Goal: Task Accomplishment & Management: Complete application form

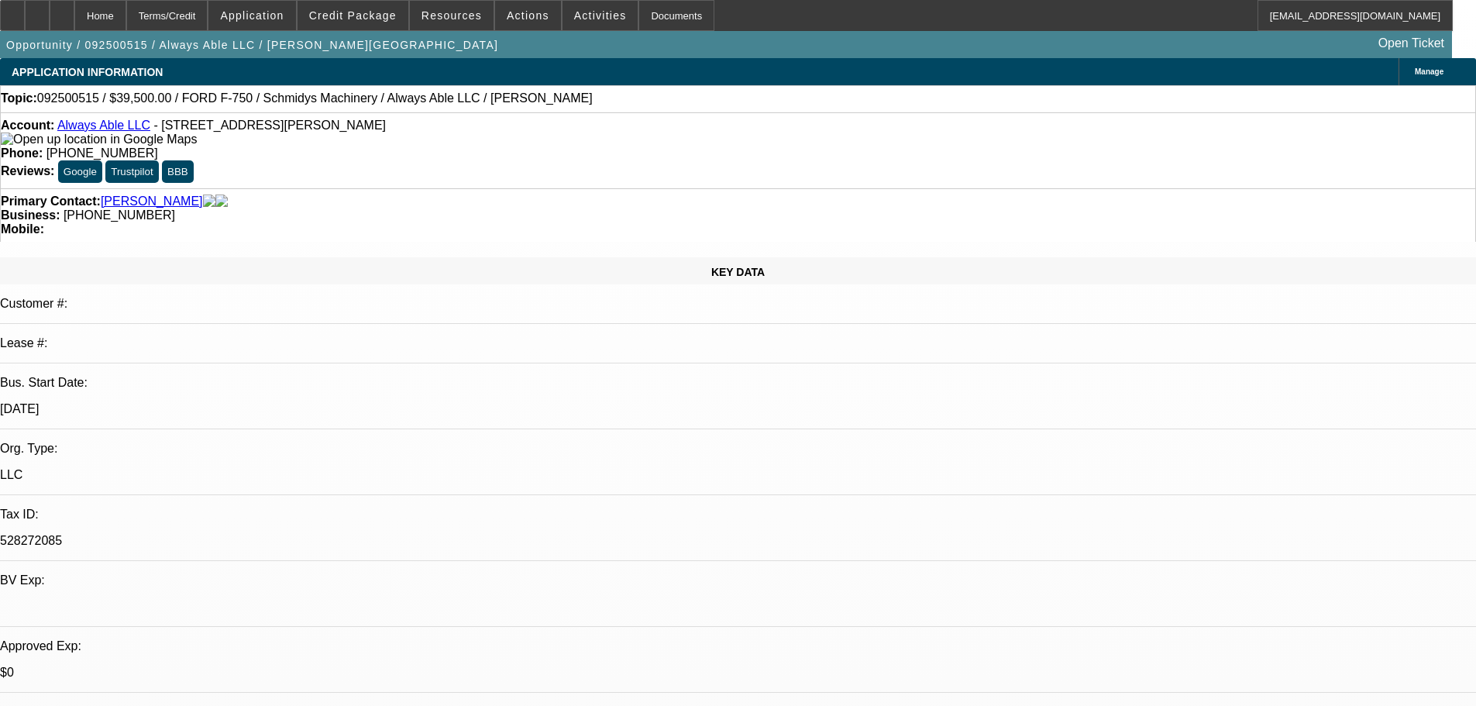
select select "0"
select select "6"
select select "0"
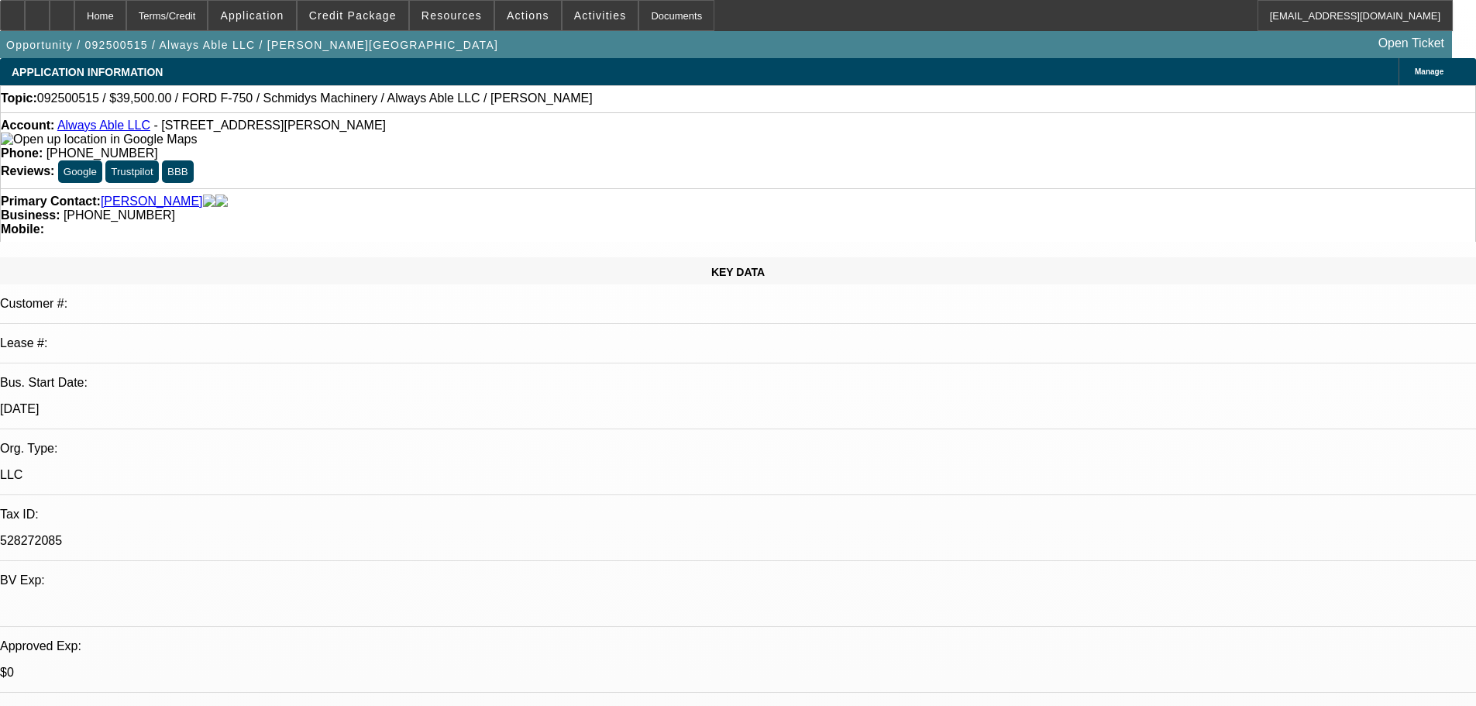
select select "0"
select select "6"
select select "0"
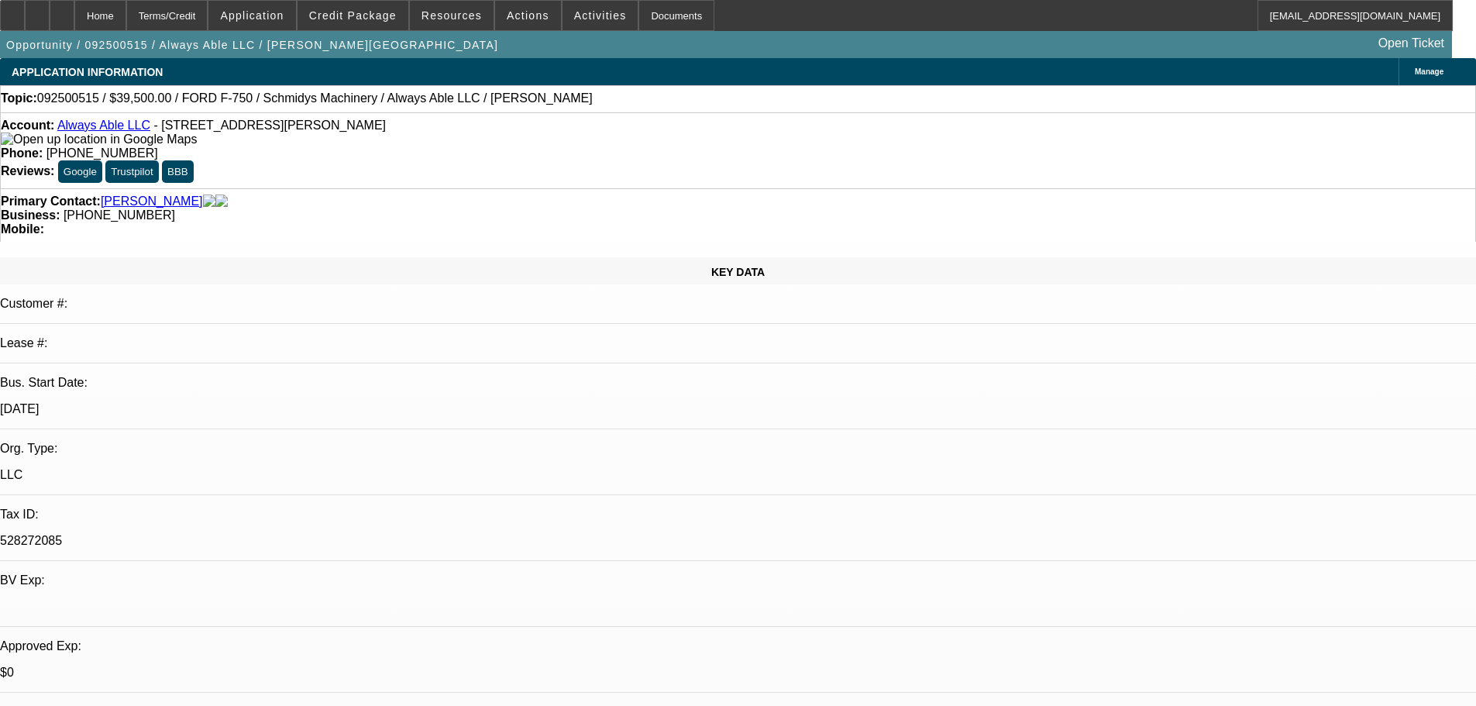
select select "0"
select select "6"
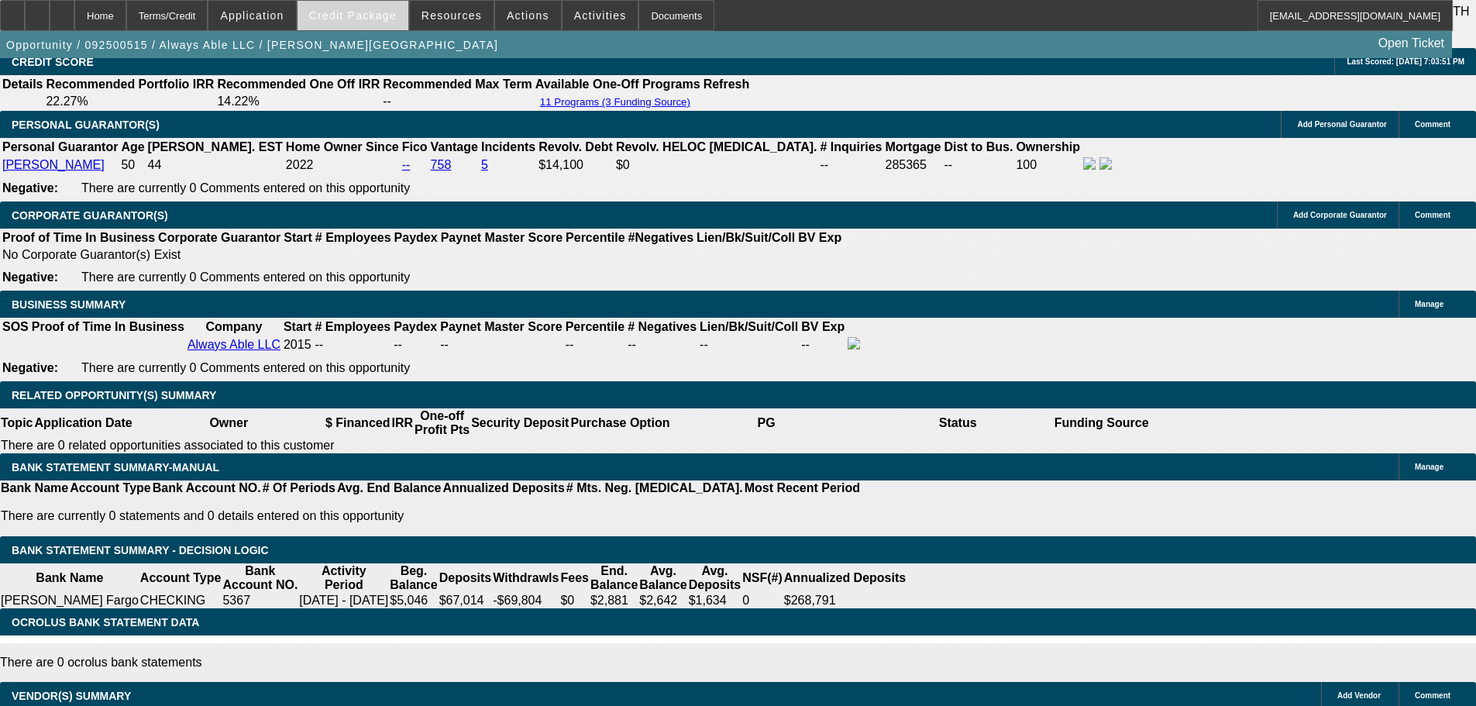
drag, startPoint x: 0, startPoint y: 0, endPoint x: 363, endPoint y: 22, distance: 364.1
click at [363, 22] on span at bounding box center [353, 15] width 111 height 37
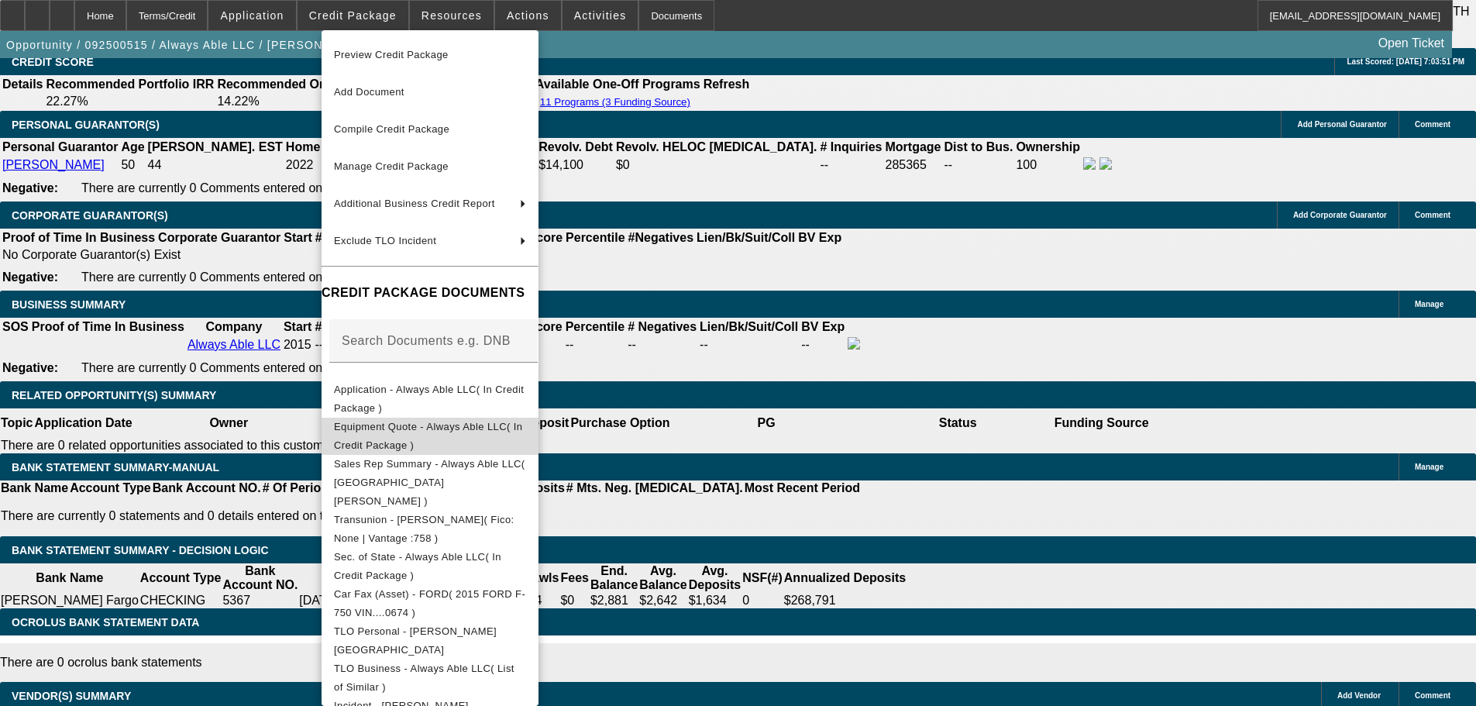
click at [442, 432] on span "Equipment Quote - Always Able LLC( In Credit Package )" at bounding box center [428, 436] width 188 height 30
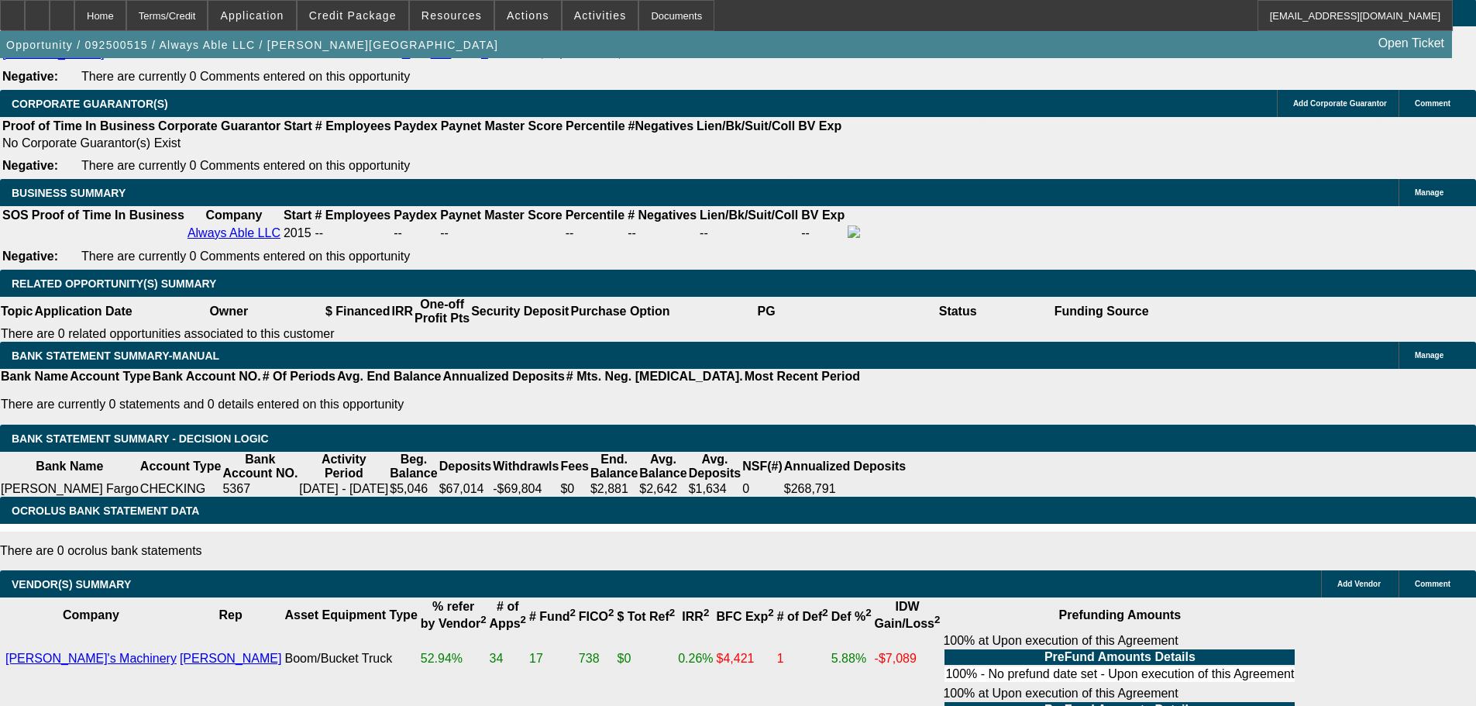
scroll to position [2797, 0]
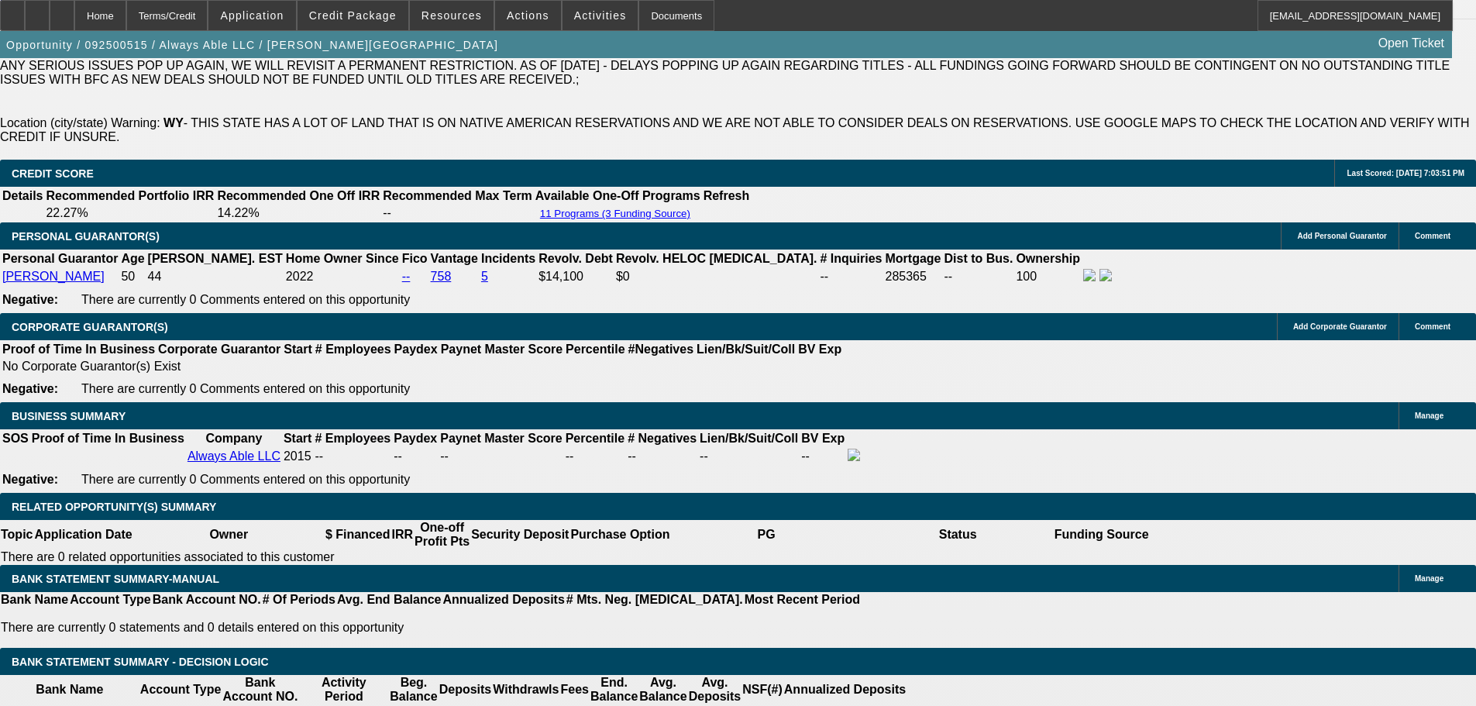
scroll to position [2100, 0]
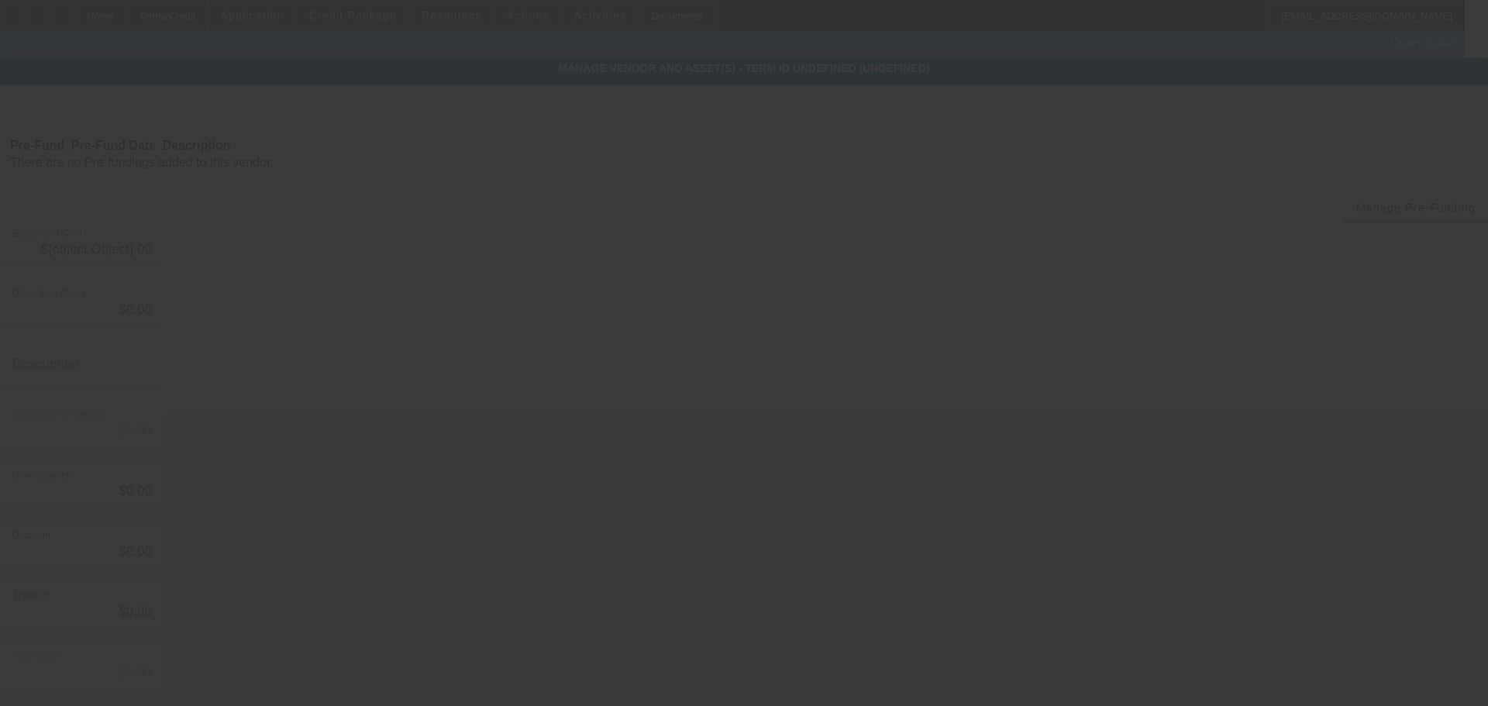
type input "$39,500.00"
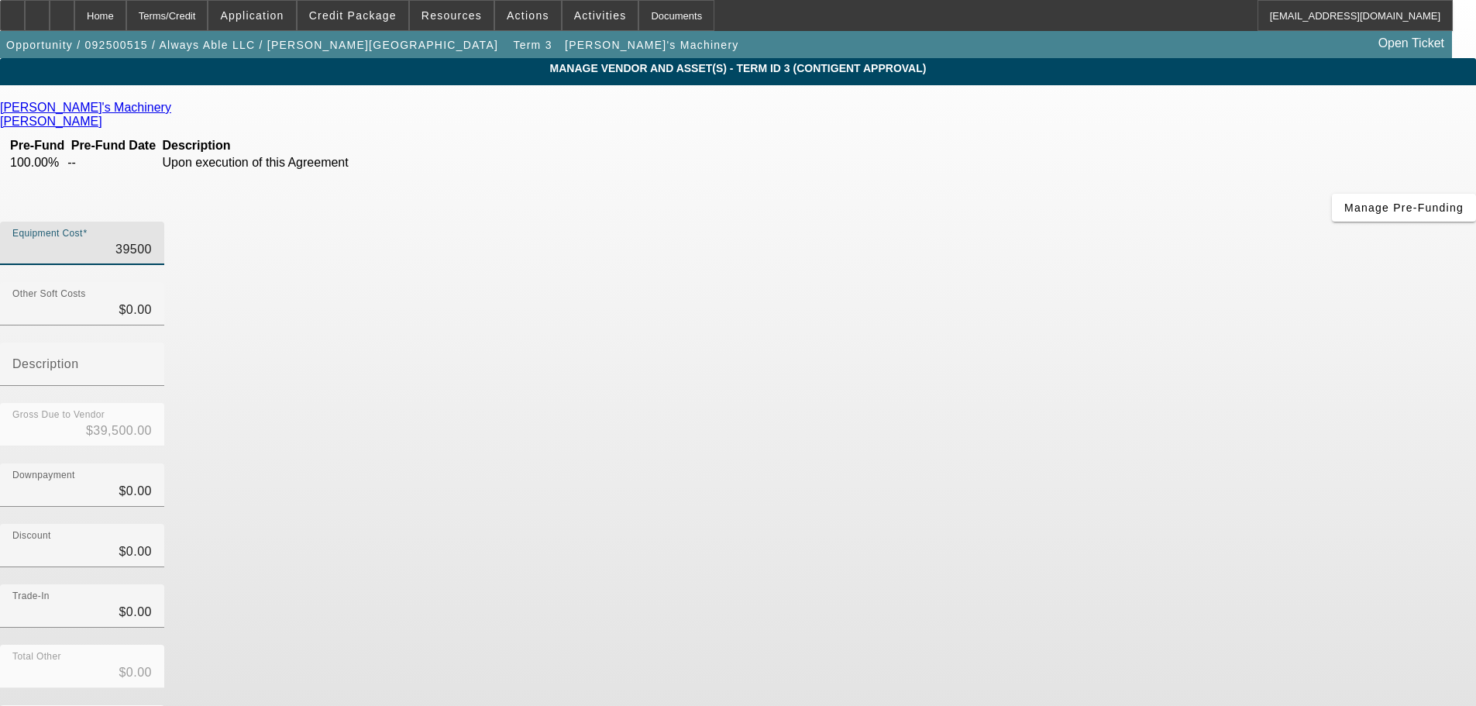
drag, startPoint x: 883, startPoint y: 129, endPoint x: 1107, endPoint y: 121, distance: 224.9
click at [1095, 222] on div "Equipment Cost 39500" at bounding box center [738, 252] width 1476 height 60
type input "4"
type input "$4.00"
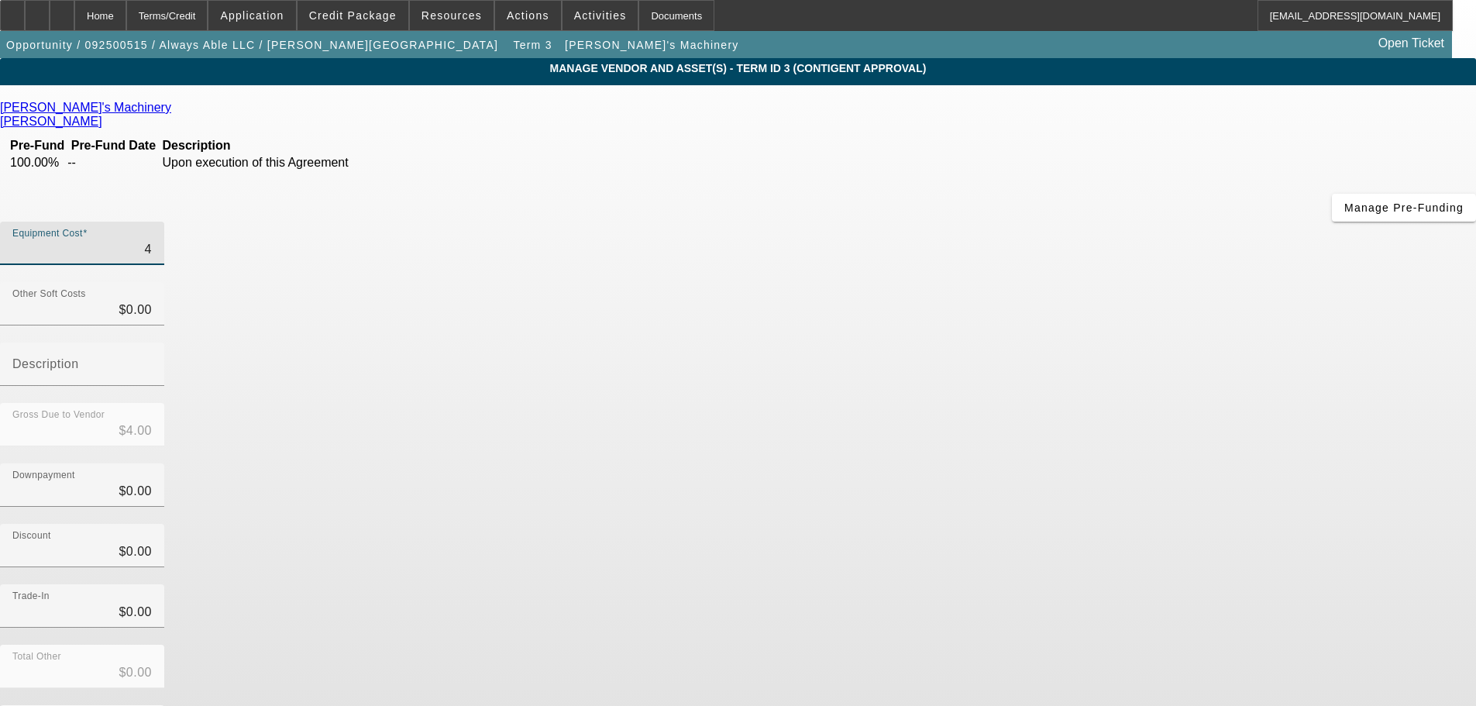
type input "42"
type input "$42.00"
type input "420"
type input "$420.00"
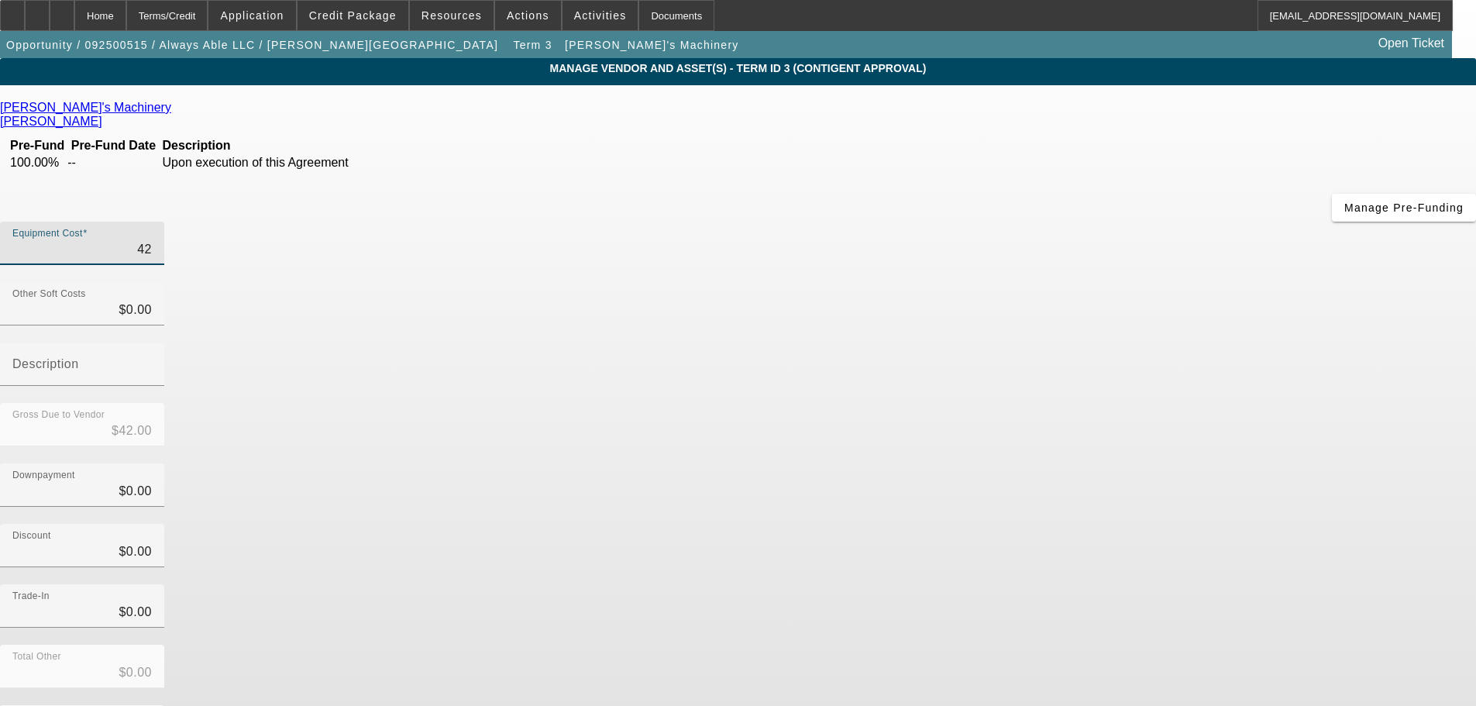
type input "$420.00"
type input "4200"
type input "$4,200.00"
type input "42000"
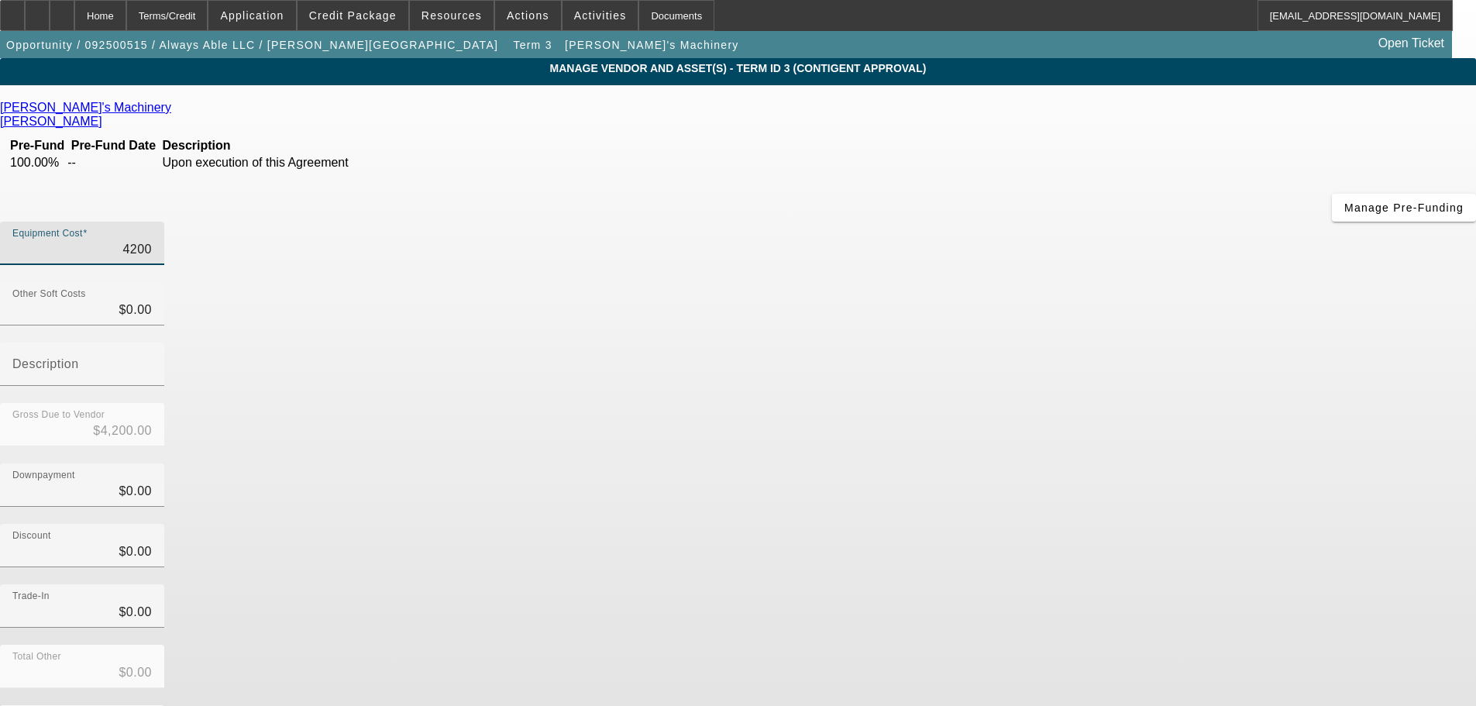
type input "$42,000.00"
click at [1117, 524] on div "Discount $0.00" at bounding box center [738, 554] width 1476 height 60
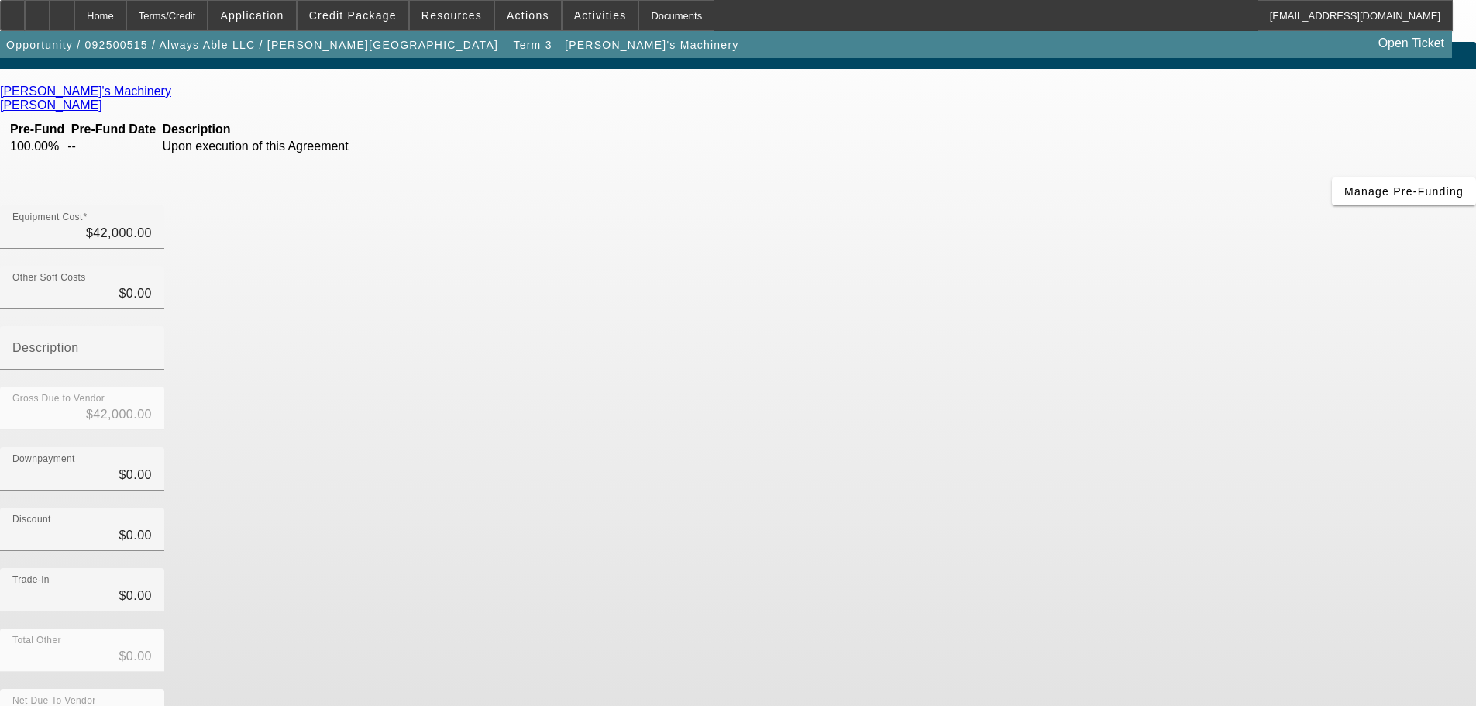
scroll to position [21, 0]
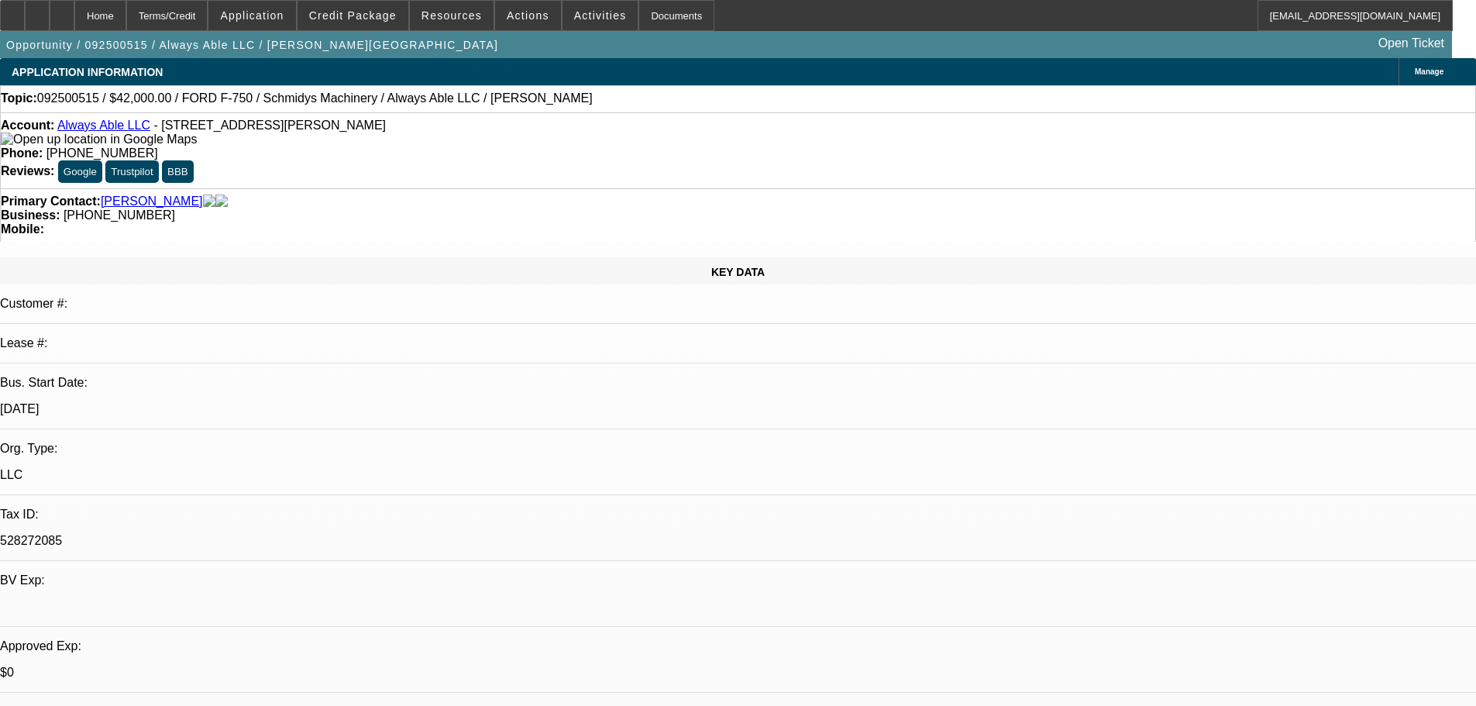
select select "0"
select select "6"
select select "0"
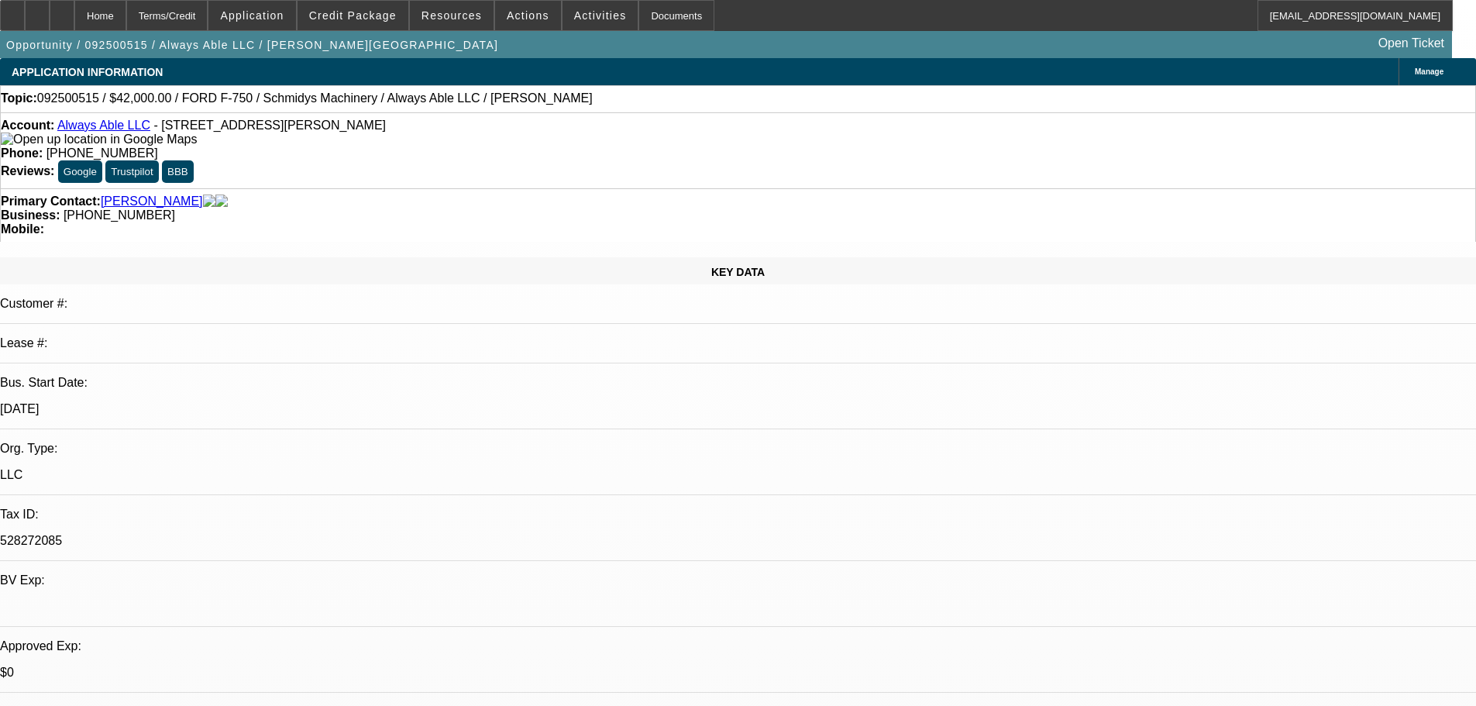
select select "0"
select select "6"
select select "0"
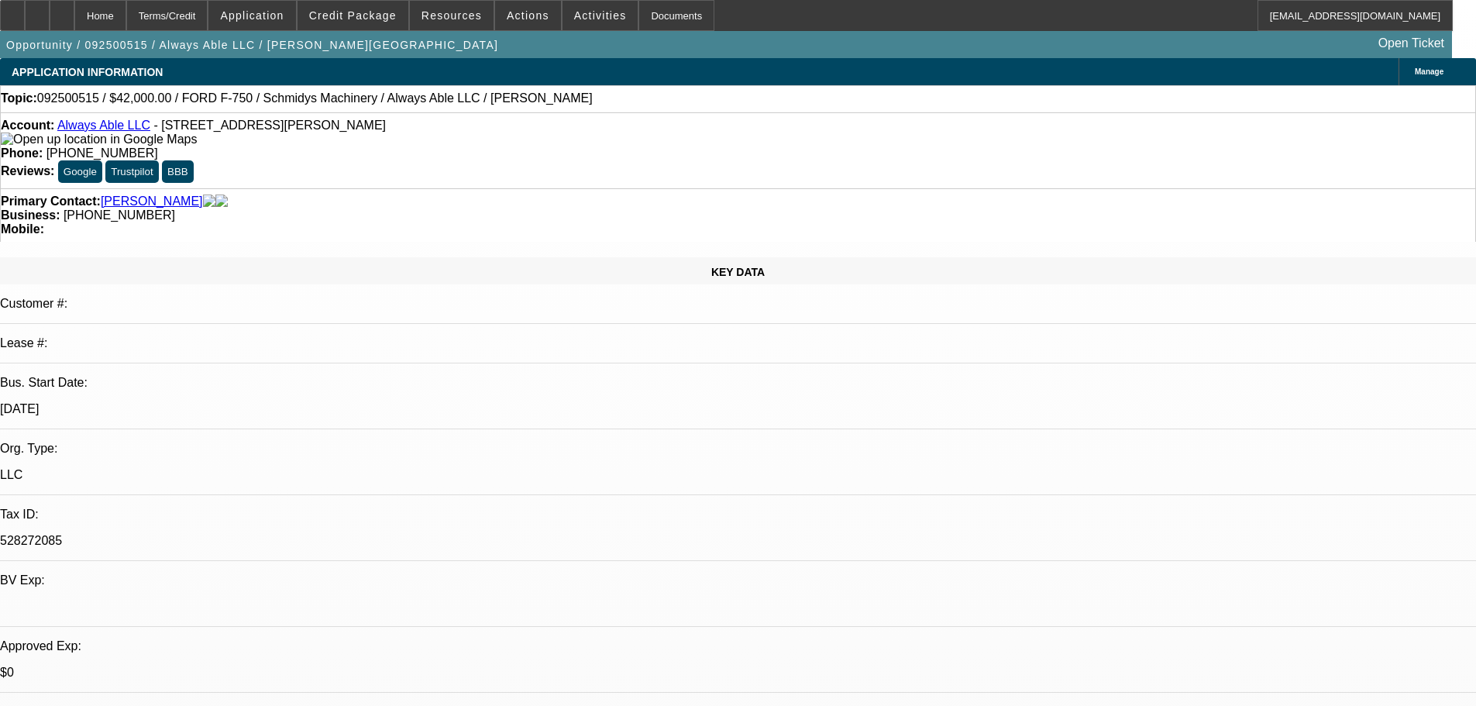
select select "0"
select select "6"
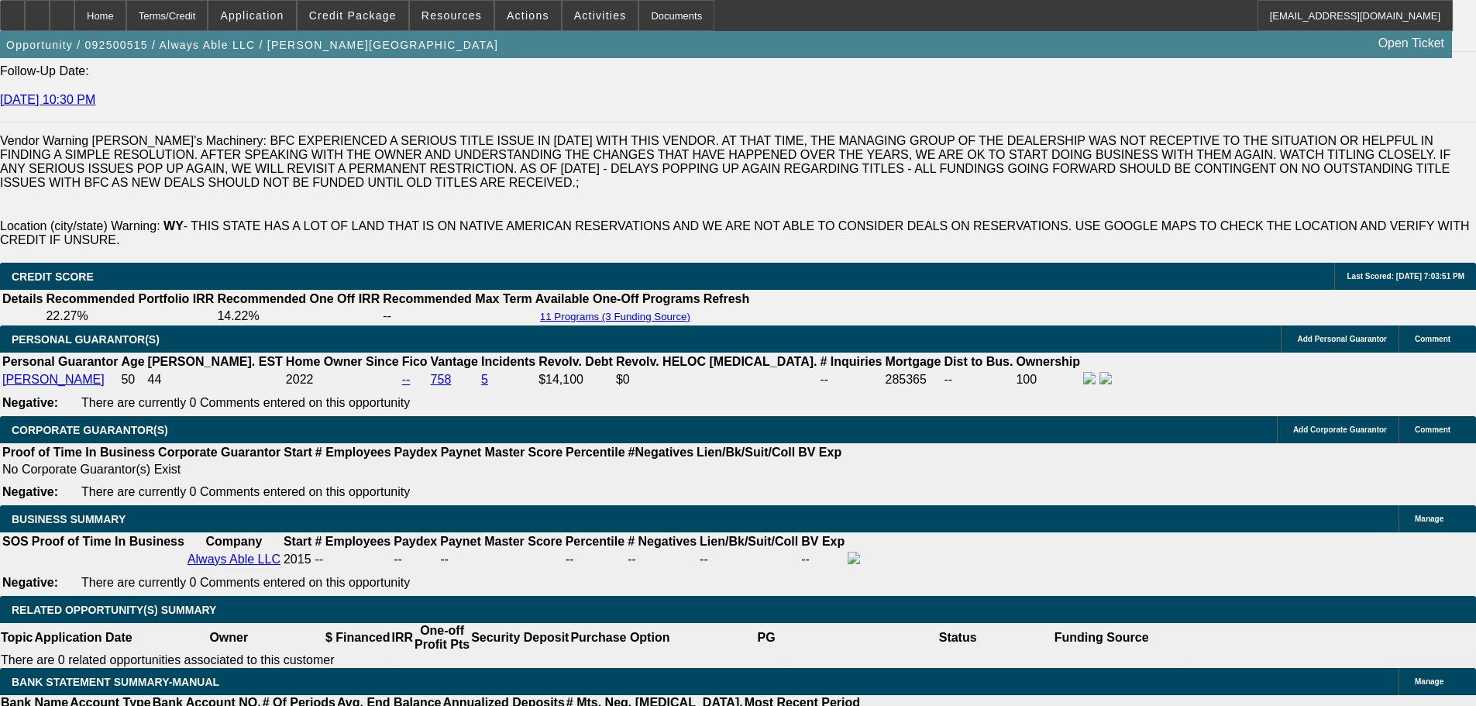
scroll to position [2377, 0]
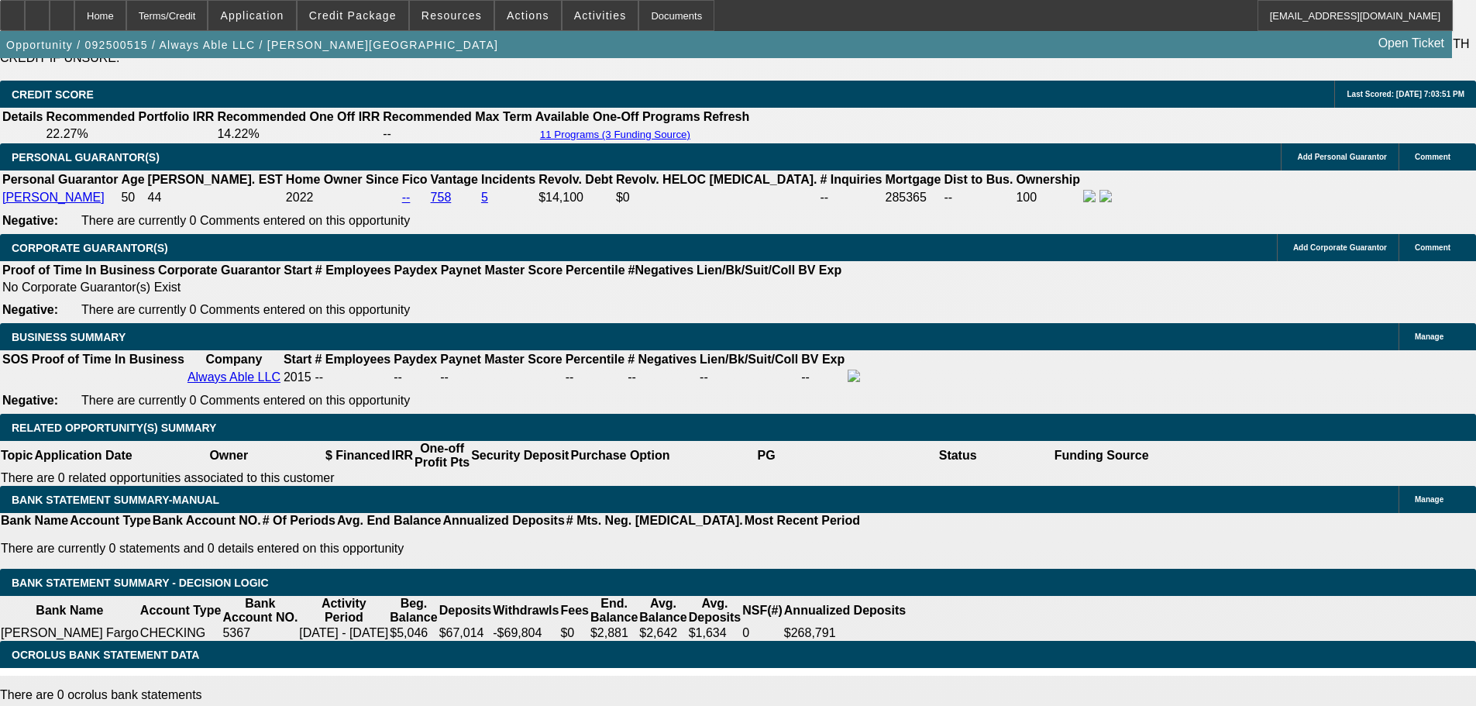
drag, startPoint x: 332, startPoint y: 325, endPoint x: 441, endPoint y: 318, distance: 109.5
type input "1"
type input "UNKNOWN"
type input "12"
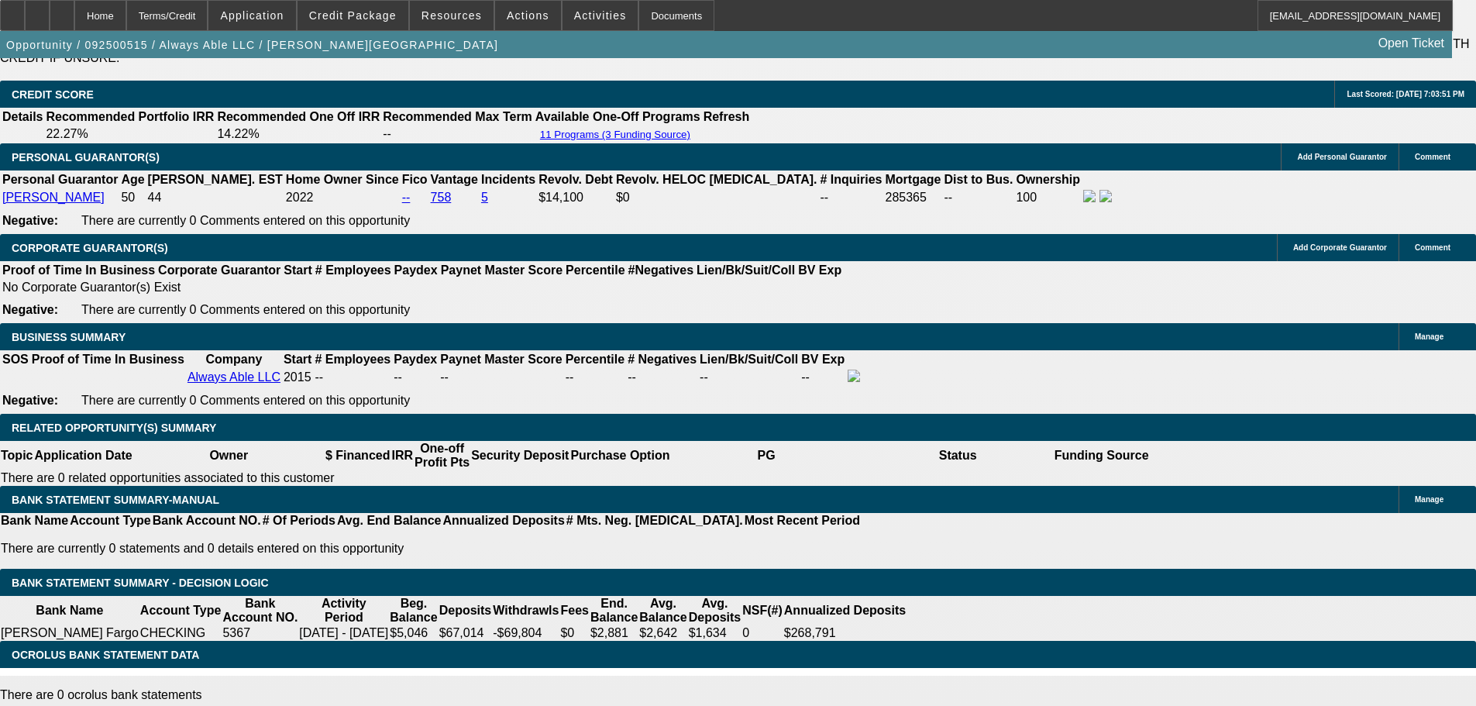
type input "$1,395.00"
type input "12.9"
type input "$1,413.12"
type input "12.9"
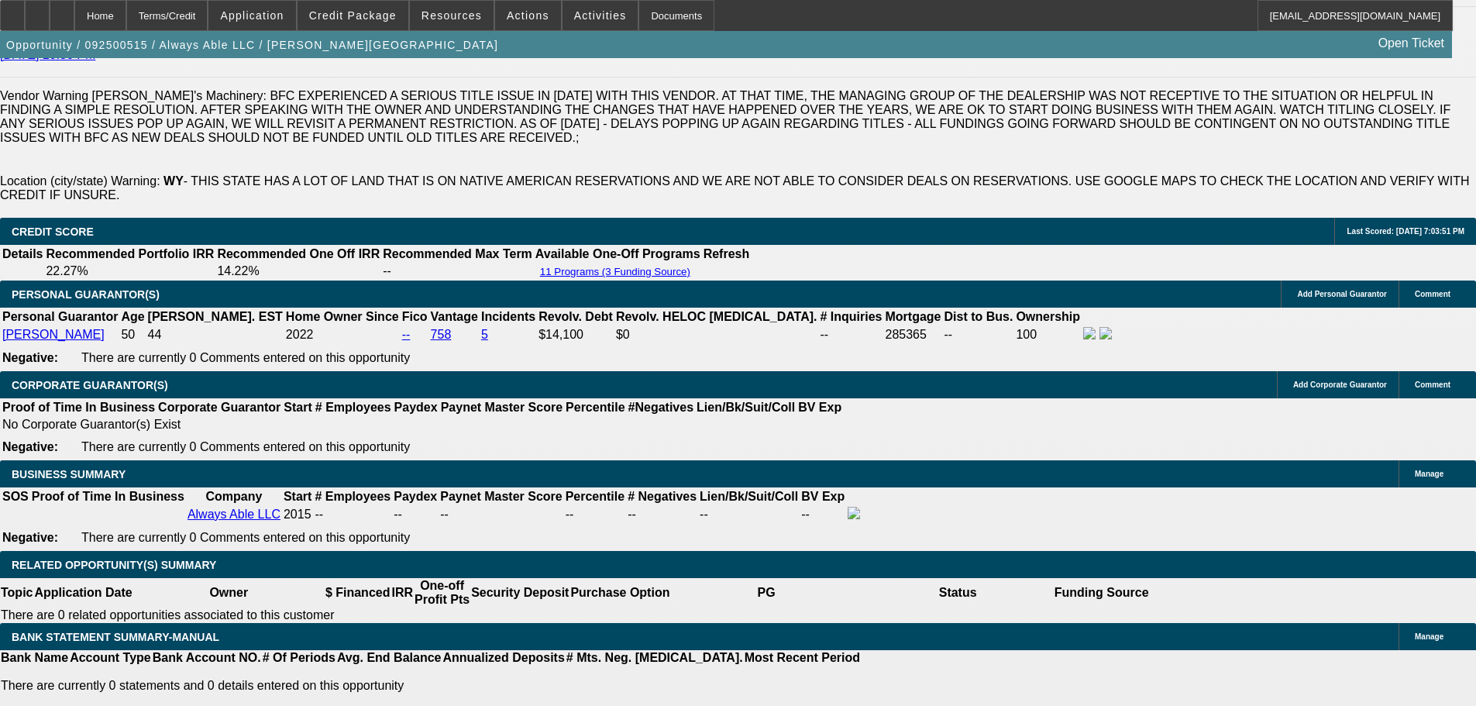
scroll to position [2145, 0]
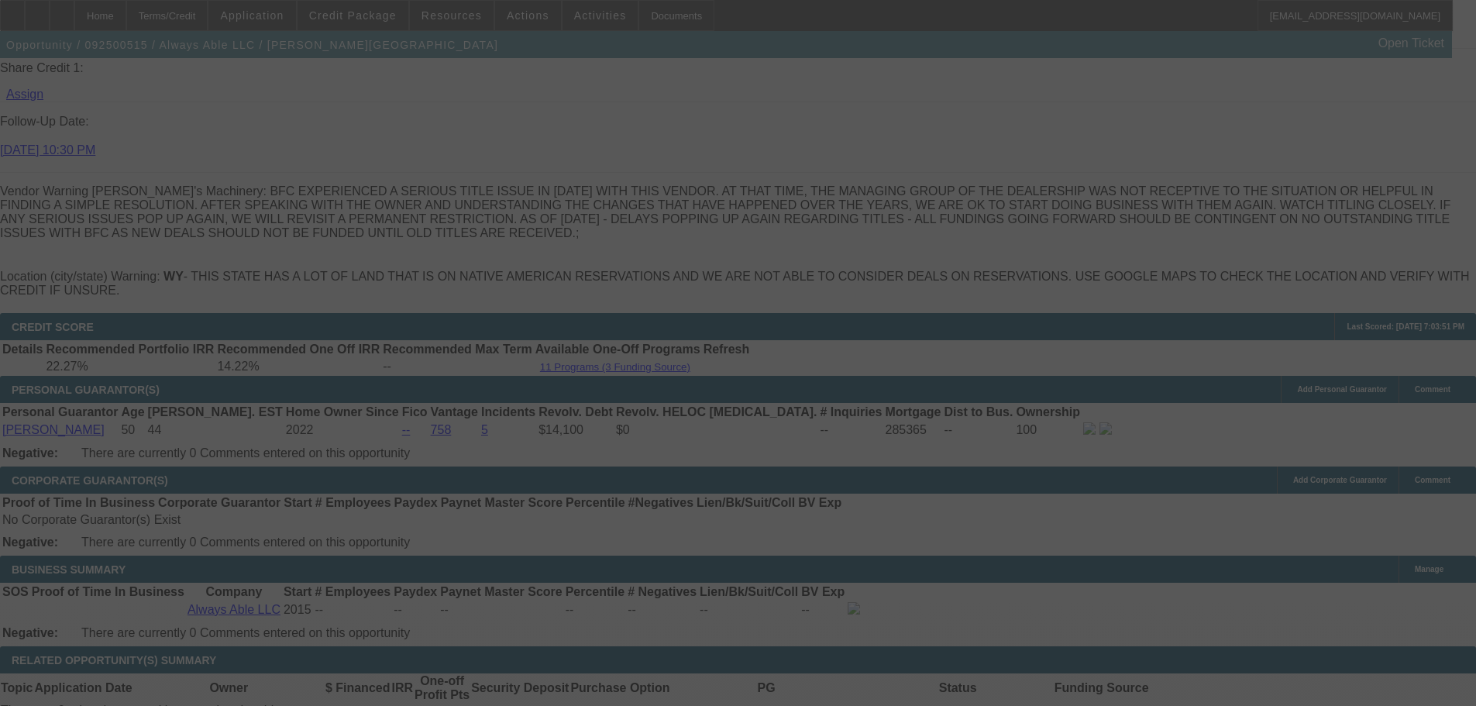
select select "0"
select select "6"
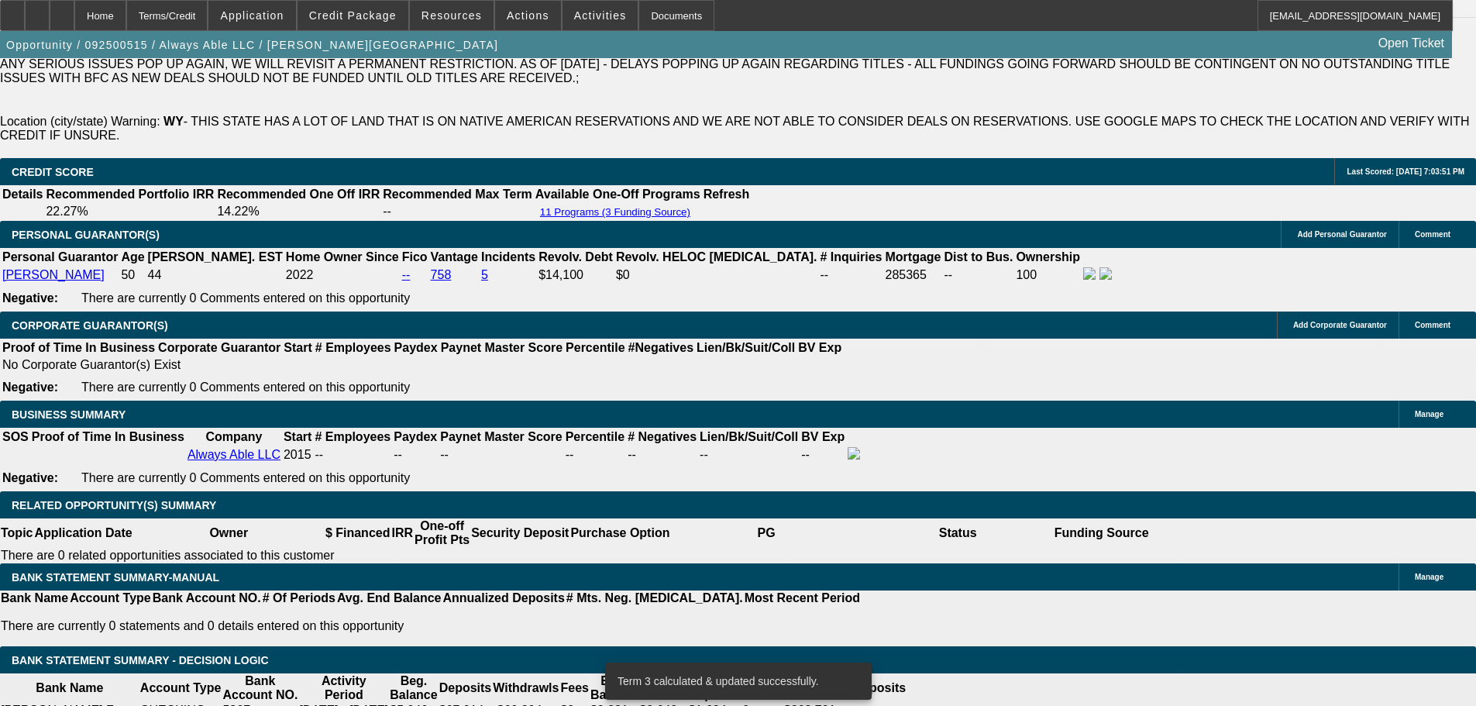
scroll to position [2377, 0]
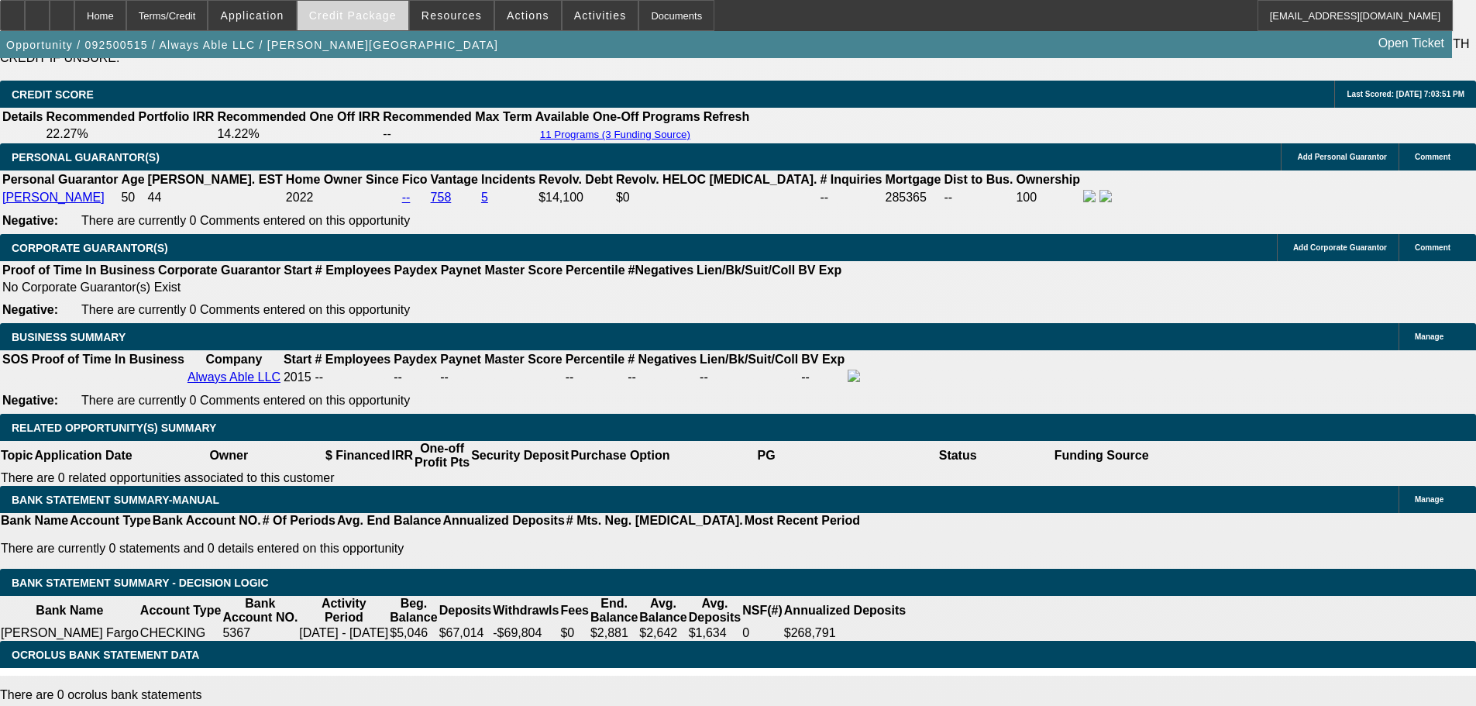
click at [380, 19] on span "Credit Package" at bounding box center [353, 15] width 88 height 12
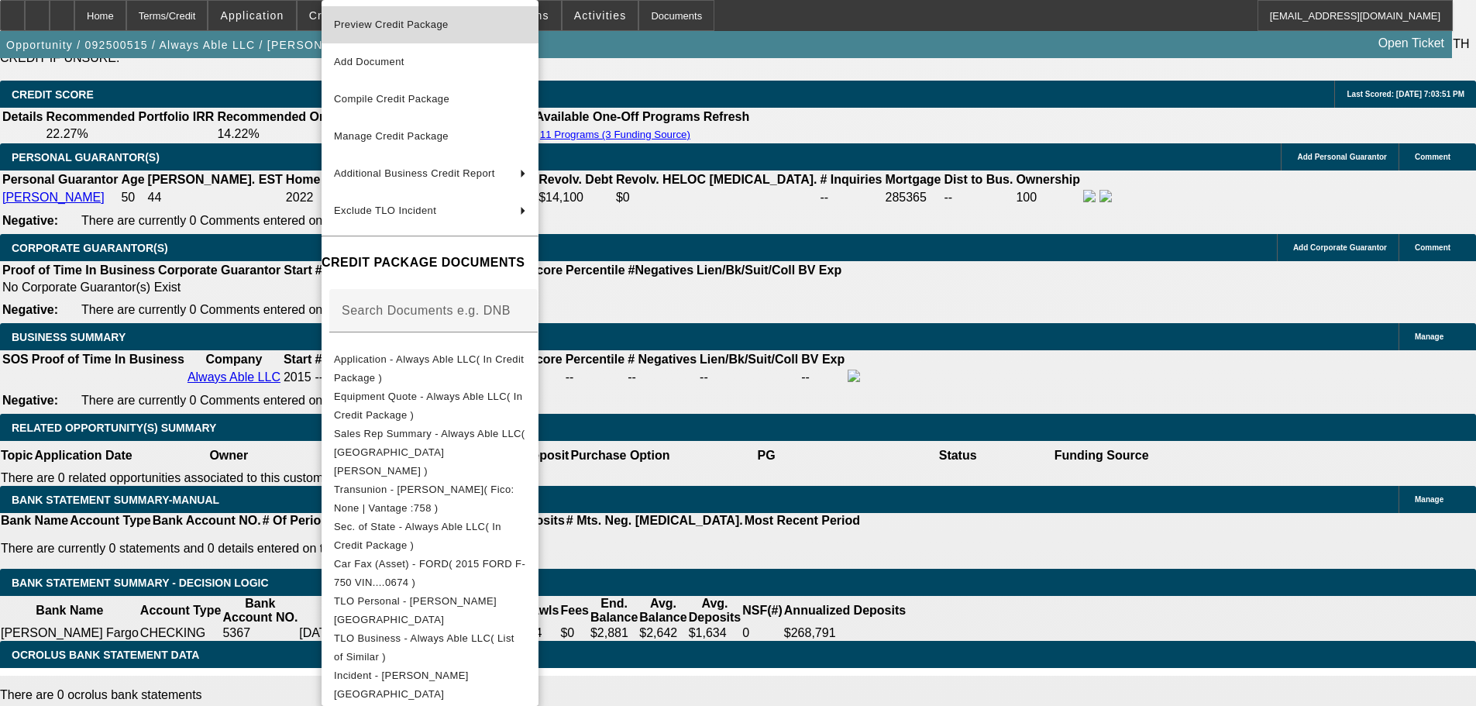
click at [406, 25] on span "Preview Credit Package" at bounding box center [391, 25] width 115 height 12
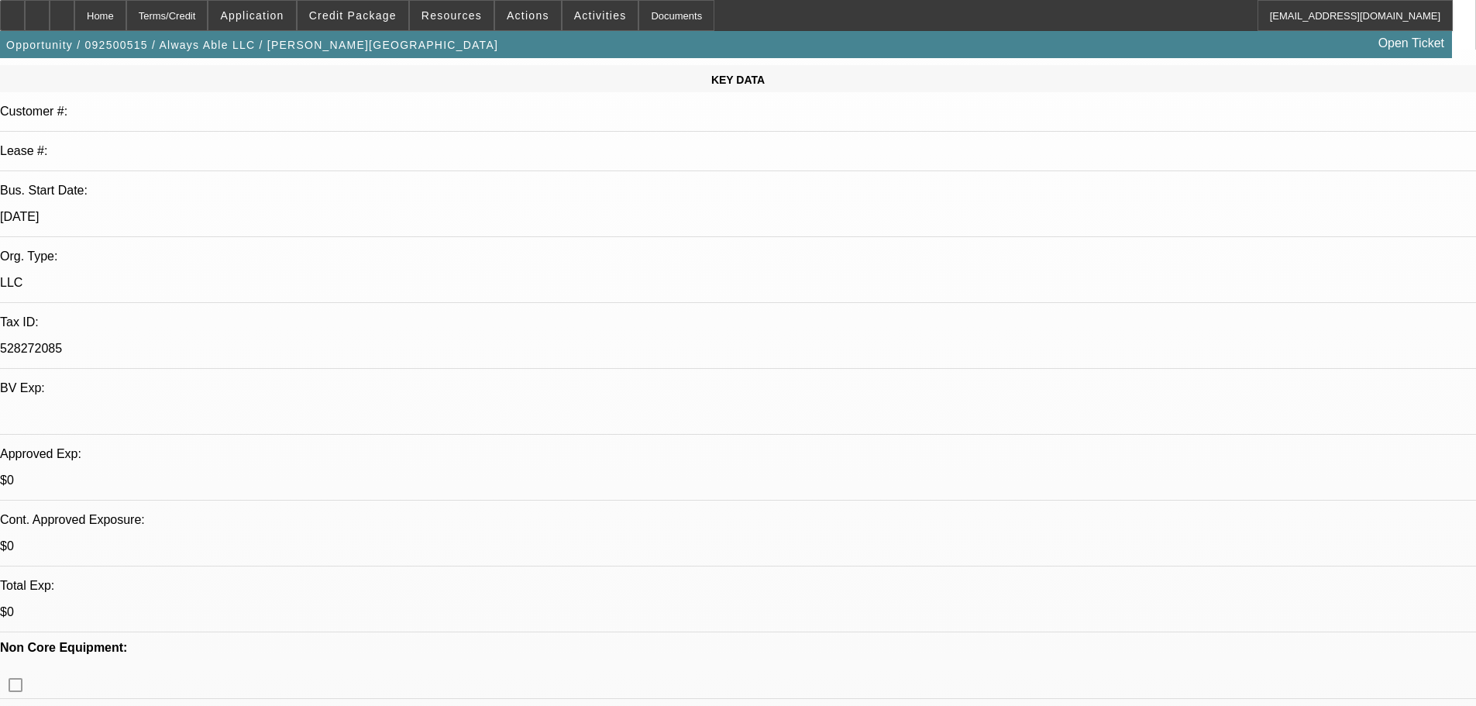
scroll to position [0, 0]
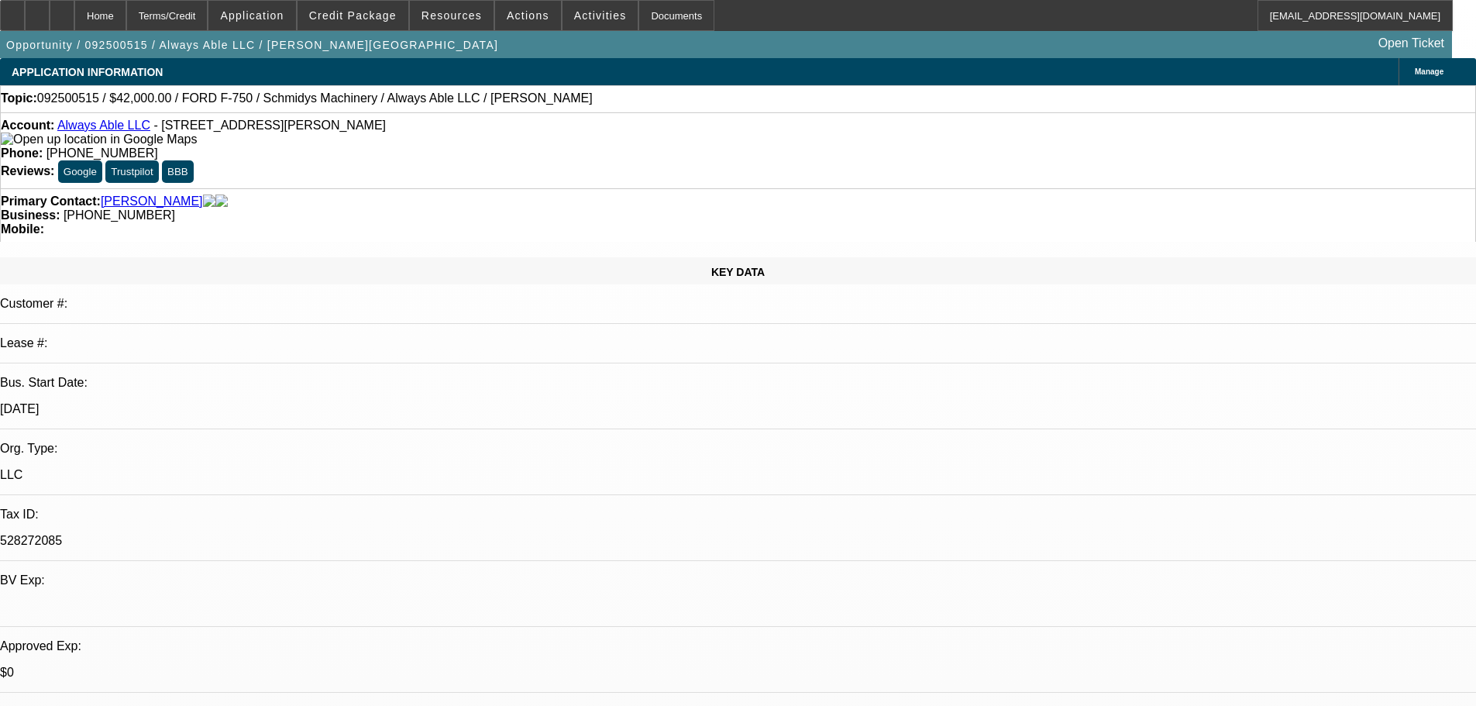
click at [121, 194] on div "Primary Contact: [GEOGRAPHIC_DATA][PERSON_NAME][GEOGRAPHIC_DATA]" at bounding box center [738, 201] width 1475 height 14
click at [126, 194] on link "[PERSON_NAME]" at bounding box center [152, 201] width 102 height 14
click at [391, 19] on span "Credit Package" at bounding box center [353, 15] width 88 height 12
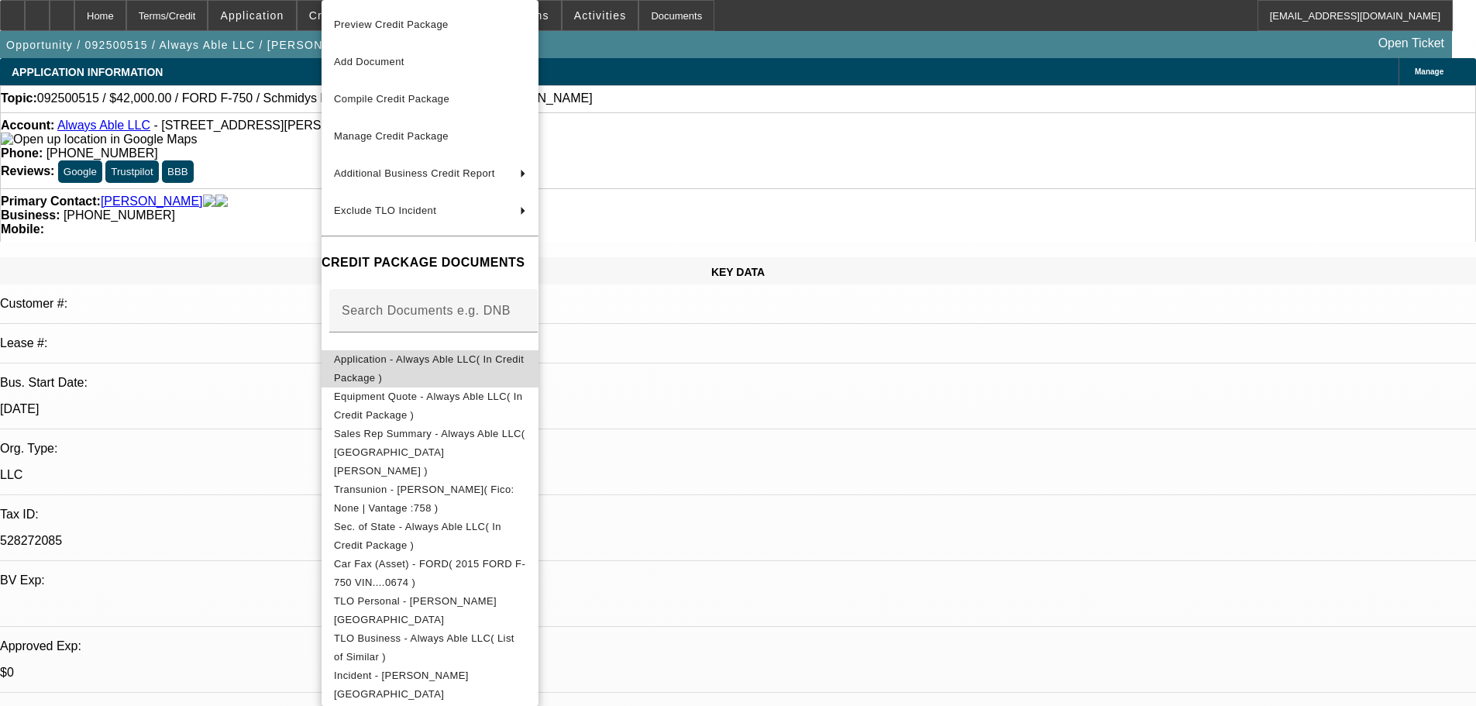
click at [443, 363] on span "Application - Always Able LLC( In Credit Package )" at bounding box center [429, 368] width 190 height 30
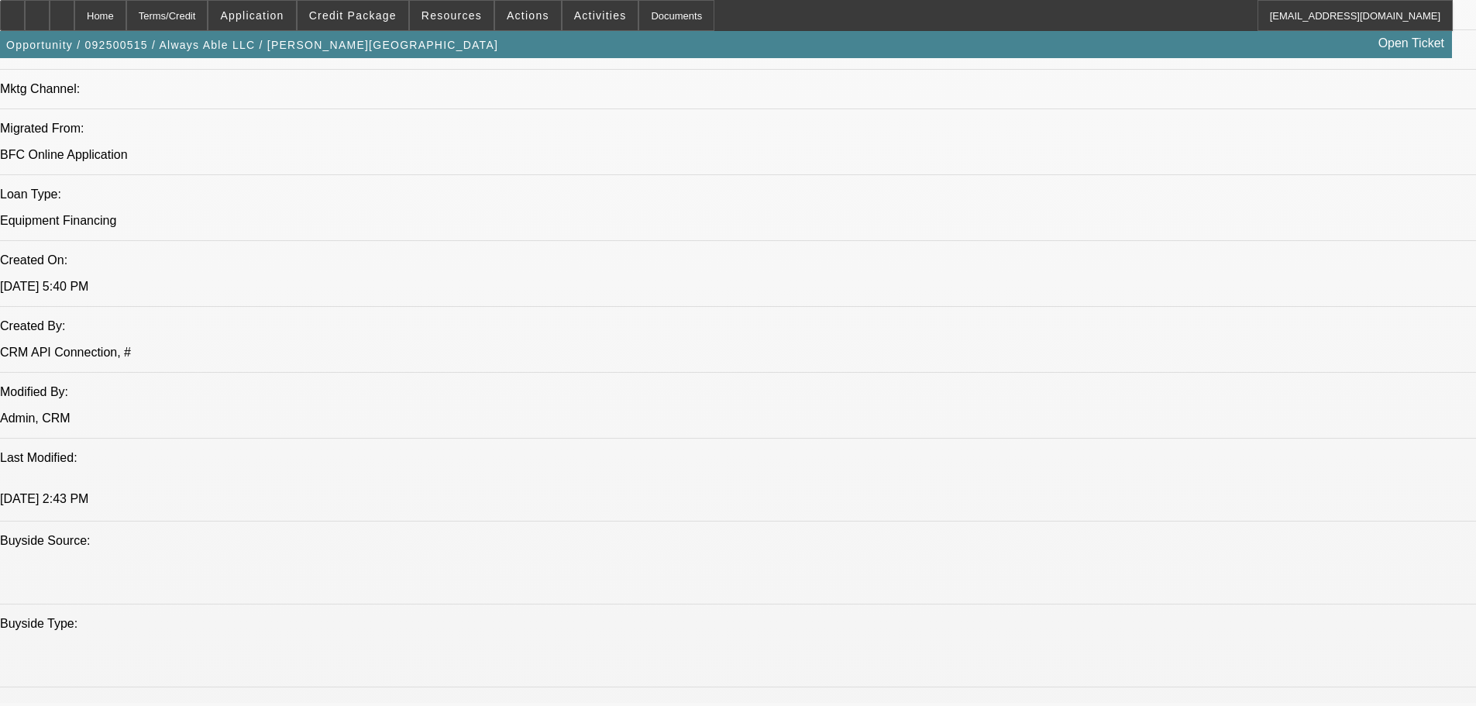
scroll to position [1317, 0]
